Goal: Transaction & Acquisition: Purchase product/service

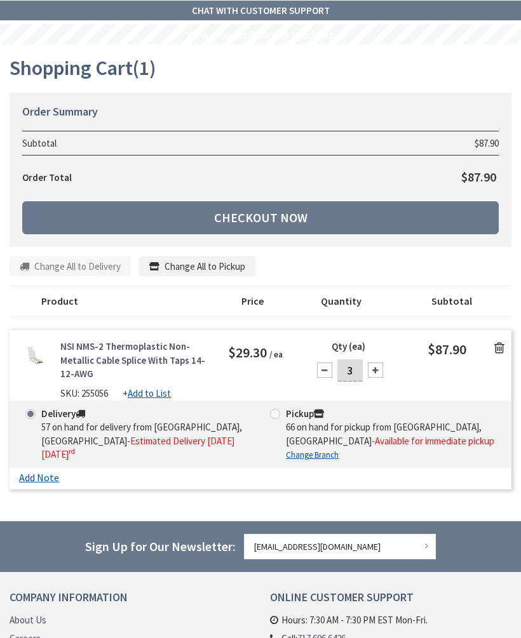
click at [346, 212] on link "Checkout Now" at bounding box center [260, 217] width 476 height 33
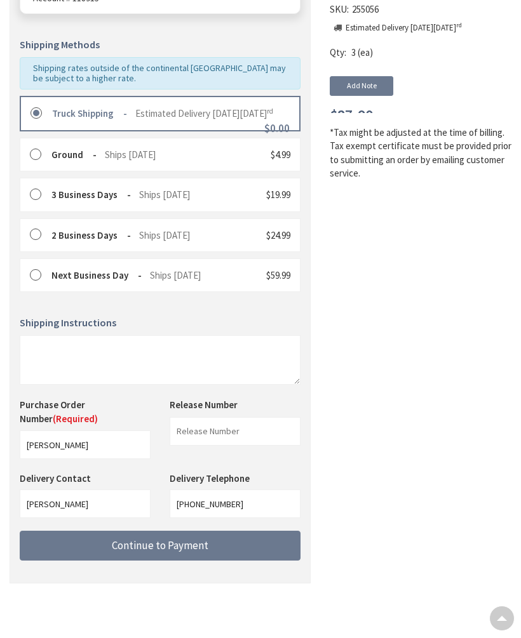
click at [236, 542] on button "Continue to Payment" at bounding box center [160, 546] width 281 height 30
click at [203, 550] on span "Continue to Payment" at bounding box center [160, 546] width 97 height 14
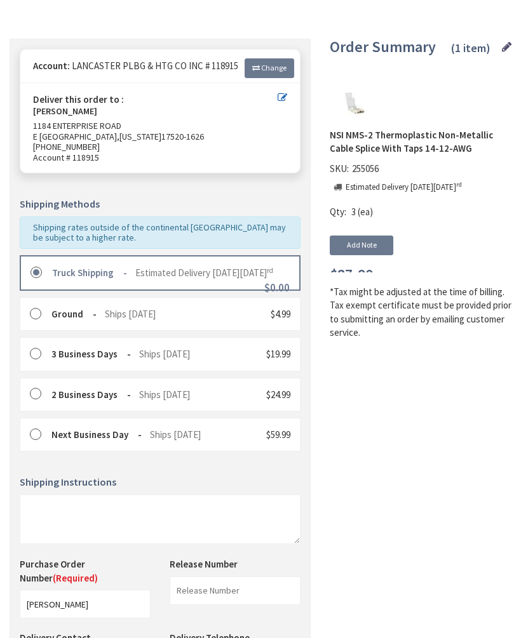
scroll to position [276, 0]
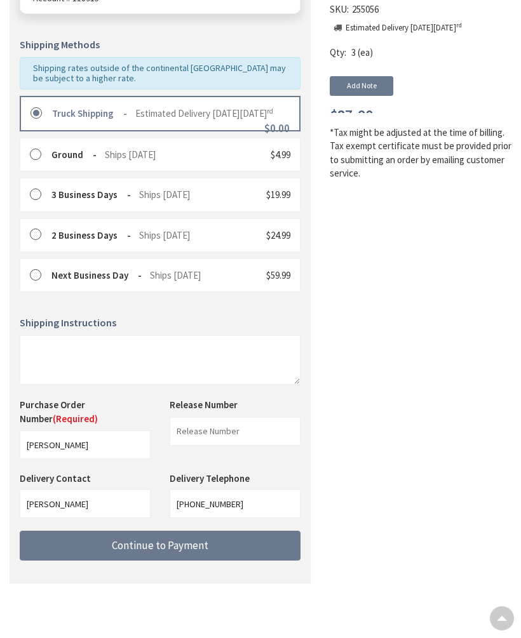
click at [139, 550] on span "Continue to Payment" at bounding box center [160, 546] width 97 height 14
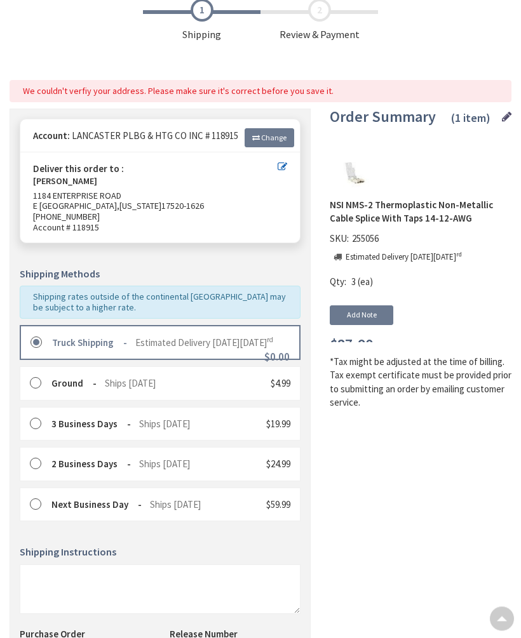
scroll to position [71, 0]
click at [272, 130] on link "Change" at bounding box center [269, 137] width 50 height 19
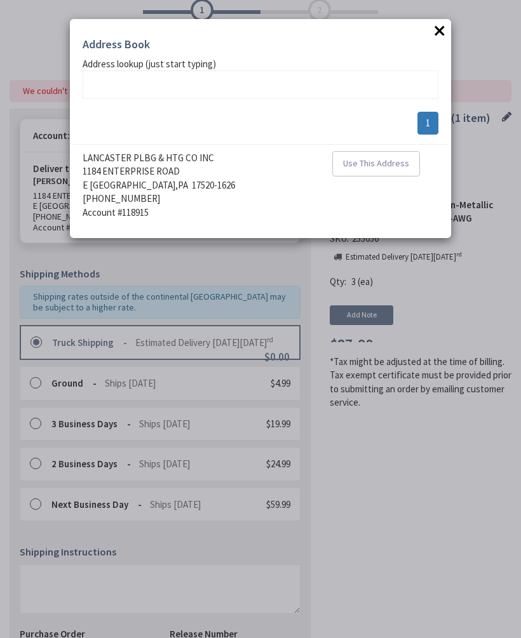
click at [383, 157] on span "Use This Address" at bounding box center [376, 162] width 66 height 11
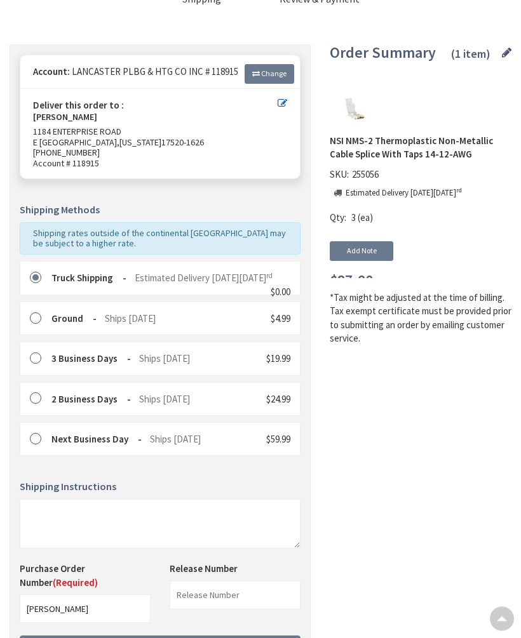
scroll to position [107, 0]
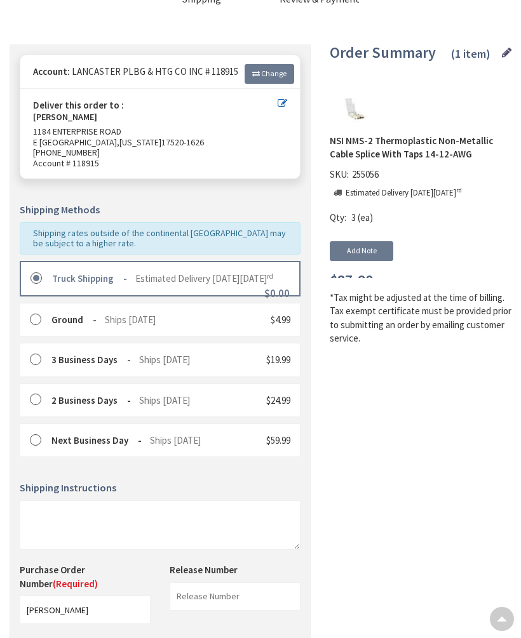
click at [221, 272] on div "Truck Shipping Estimated Delivery [DATE][DATE]" at bounding box center [151, 278] width 243 height 13
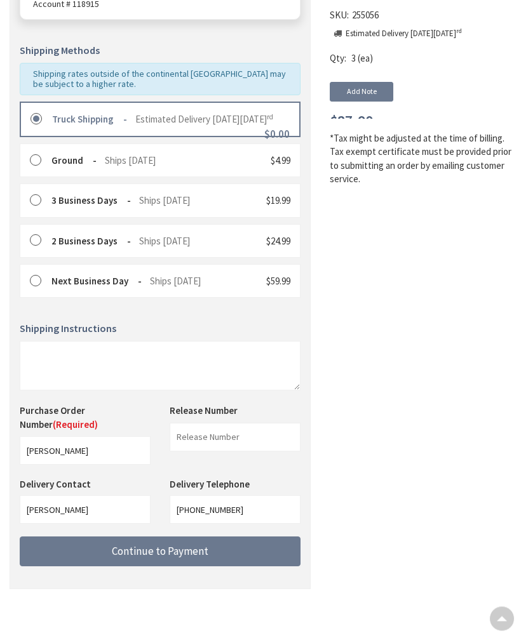
scroll to position [276, 0]
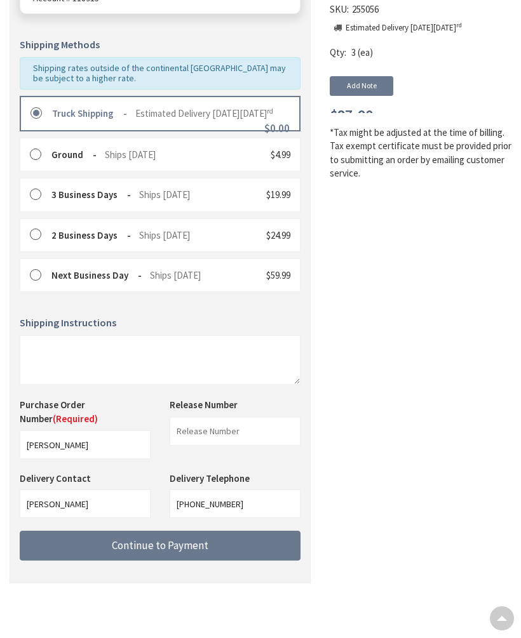
click at [155, 556] on button "Continue to Payment" at bounding box center [160, 546] width 281 height 30
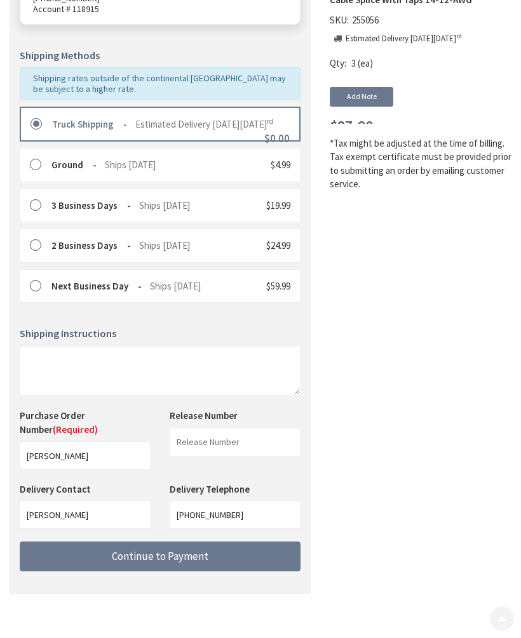
scroll to position [304, 0]
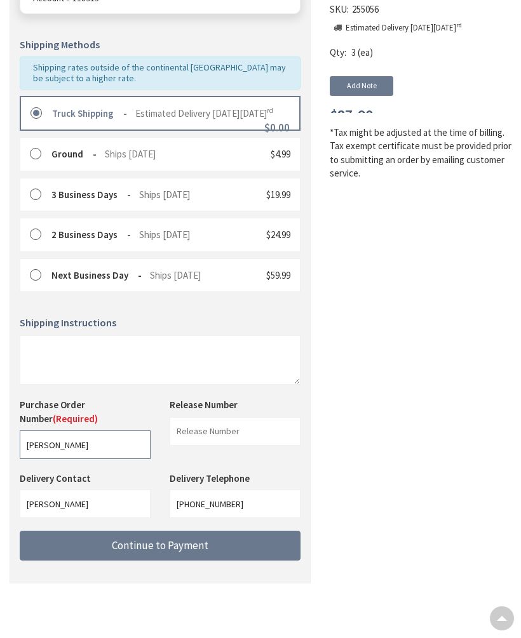
click at [101, 448] on input "[PERSON_NAME]" at bounding box center [85, 445] width 131 height 29
type input "Sant"
click at [222, 553] on button "Continue to Payment" at bounding box center [160, 546] width 281 height 30
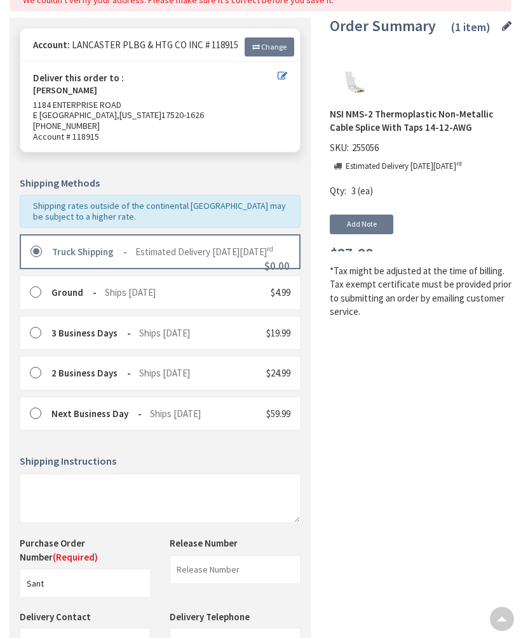
scroll to position [0, 0]
